Goal: Information Seeking & Learning: Learn about a topic

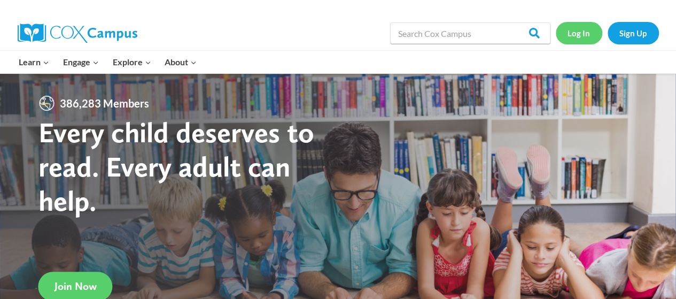
click at [582, 39] on link "Log In" at bounding box center [579, 33] width 46 height 22
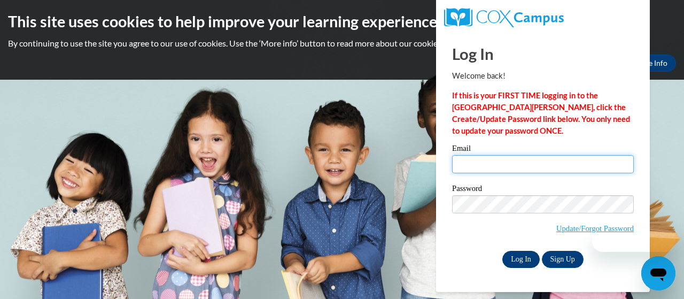
type input "proctor.michelle.r@muscogee.k12.ga.us"
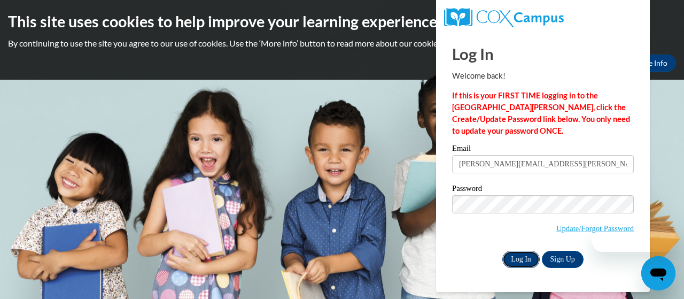
click at [517, 261] on input "Log In" at bounding box center [520, 259] width 37 height 17
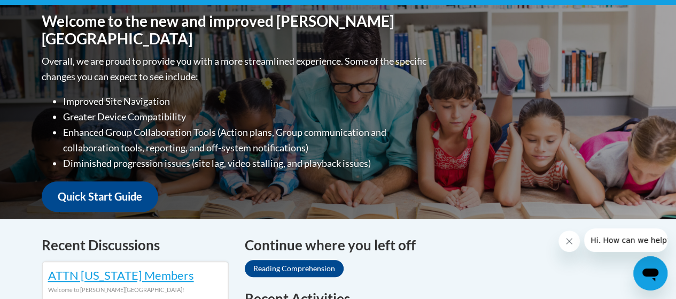
scroll to position [374, 0]
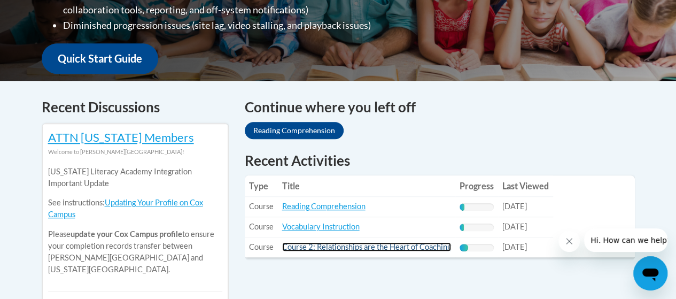
click at [348, 244] on link "Course 2: Relationships are the Heart of Coaching" at bounding box center [366, 246] width 169 height 9
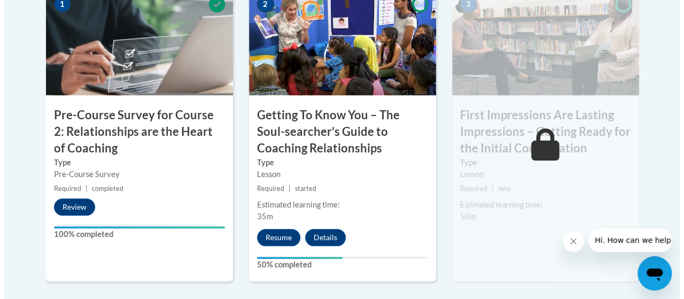
scroll to position [427, 0]
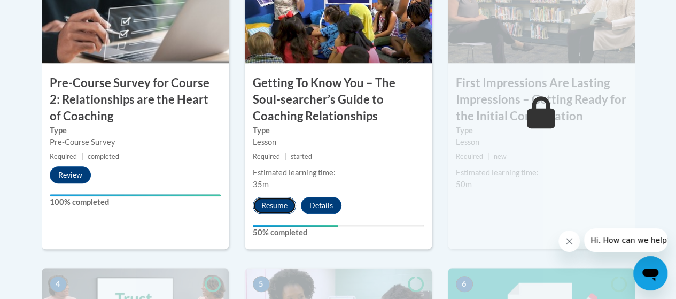
click at [257, 208] on button "Resume" at bounding box center [274, 205] width 43 height 17
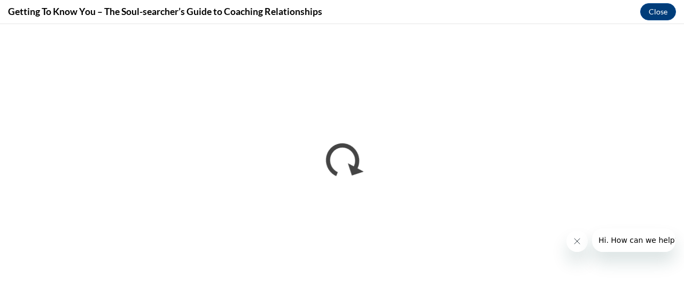
scroll to position [0, 0]
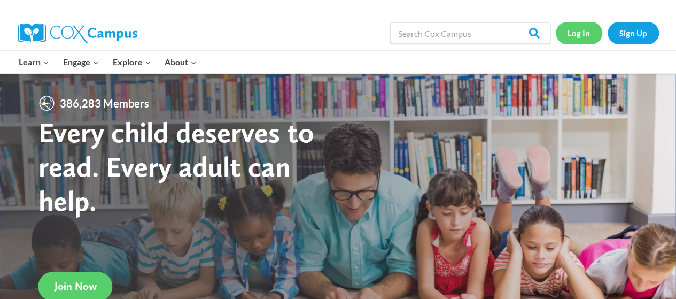
click at [574, 36] on link "Log In" at bounding box center [579, 33] width 46 height 22
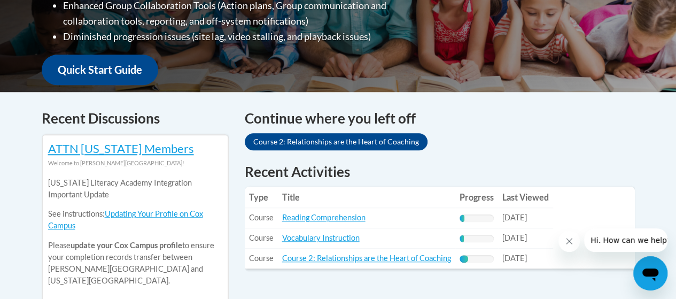
scroll to position [374, 0]
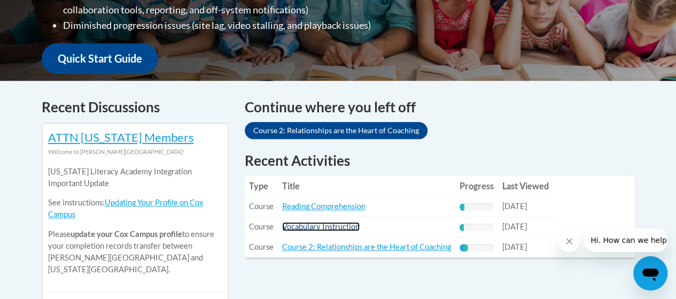
click at [326, 225] on link "Vocabulary Instruction" at bounding box center [320, 226] width 77 height 9
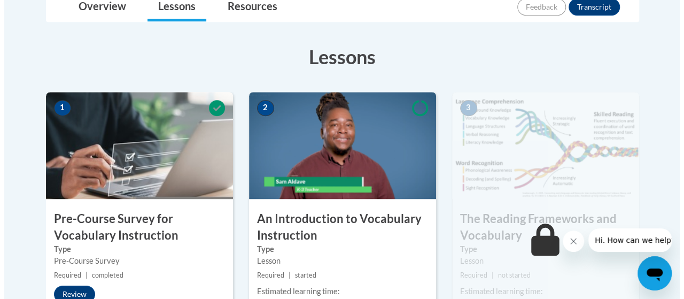
scroll to position [374, 0]
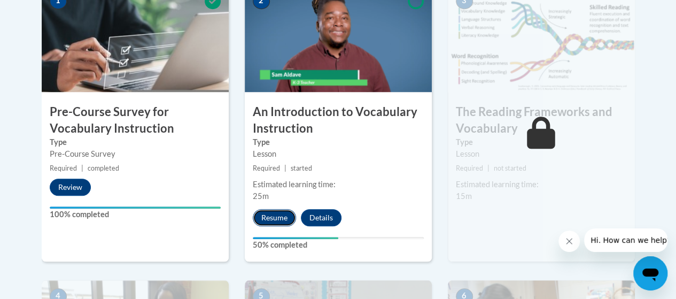
click at [277, 217] on button "Resume" at bounding box center [274, 217] width 43 height 17
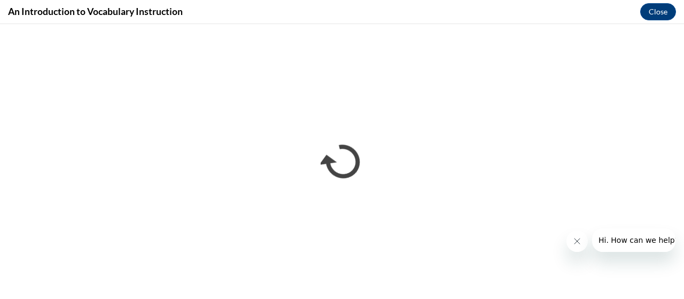
scroll to position [0, 0]
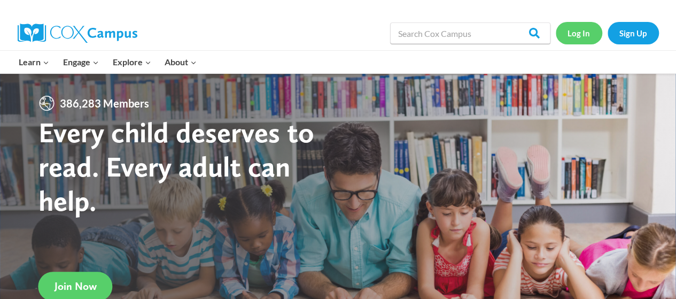
click at [588, 35] on link "Log In" at bounding box center [579, 33] width 46 height 22
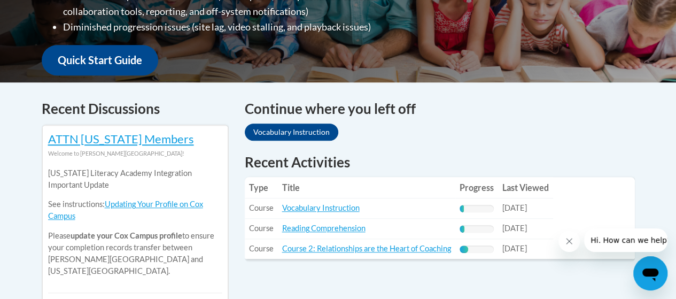
scroll to position [374, 0]
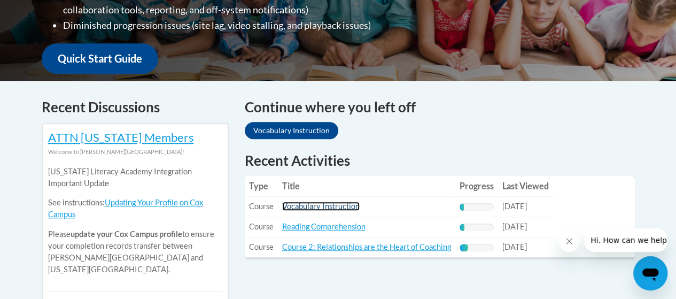
click at [340, 208] on link "Vocabulary Instruction" at bounding box center [320, 205] width 77 height 9
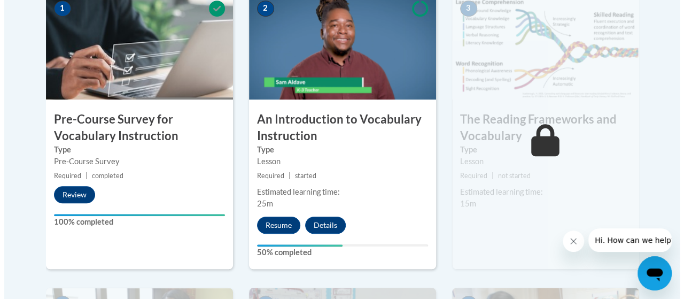
scroll to position [374, 0]
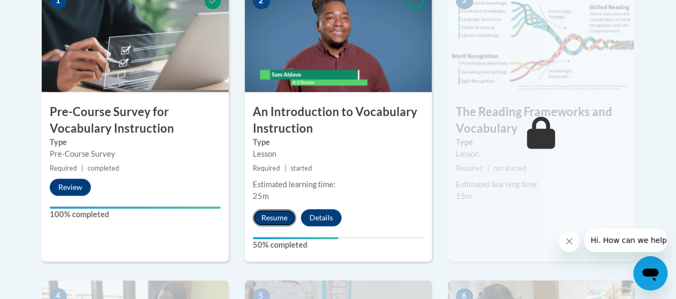
click at [281, 219] on button "Resume" at bounding box center [274, 217] width 43 height 17
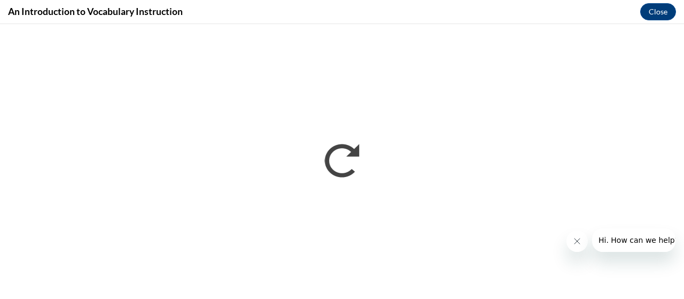
scroll to position [0, 0]
